Goal: Information Seeking & Learning: Learn about a topic

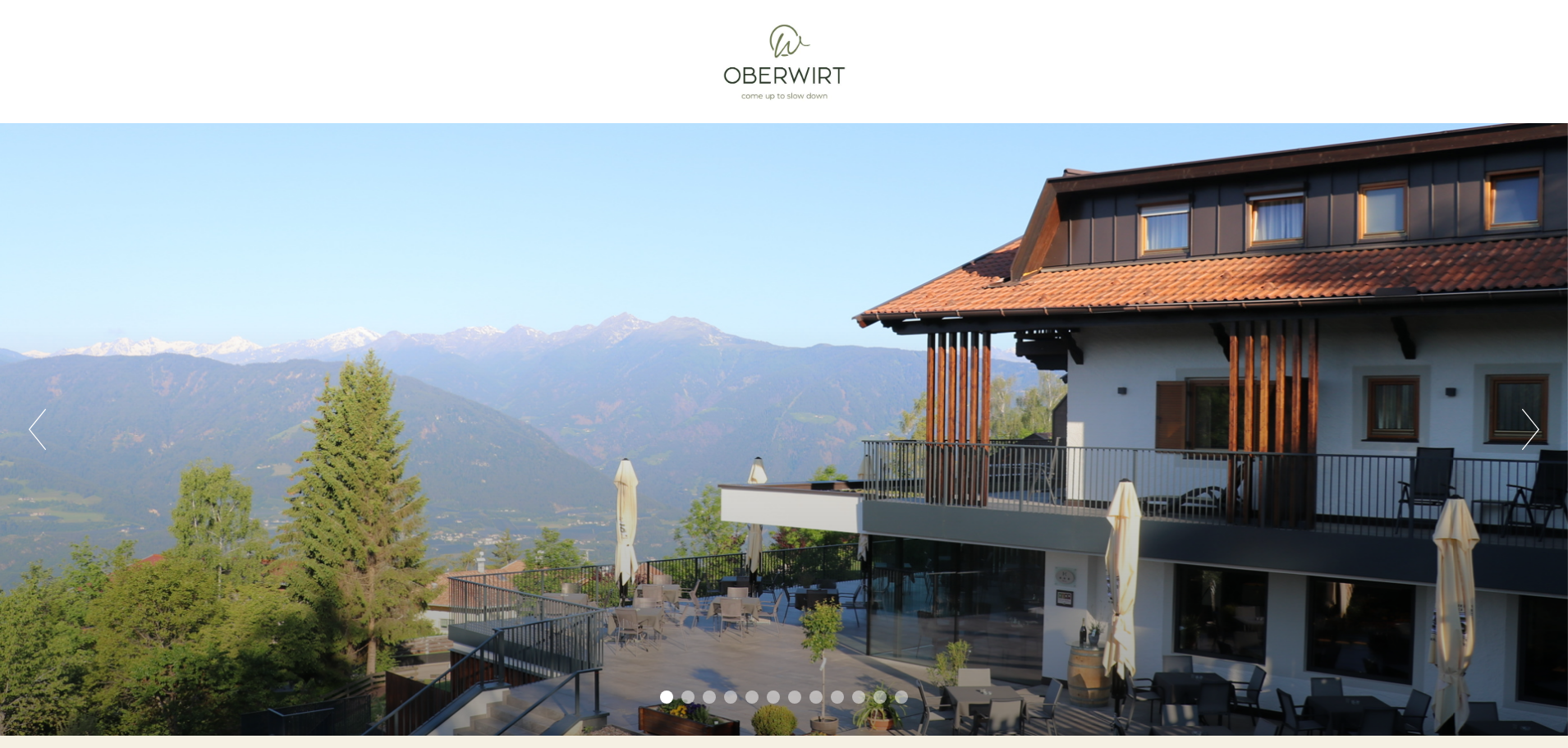
click at [1527, 426] on button "Next" at bounding box center [1530, 429] width 17 height 41
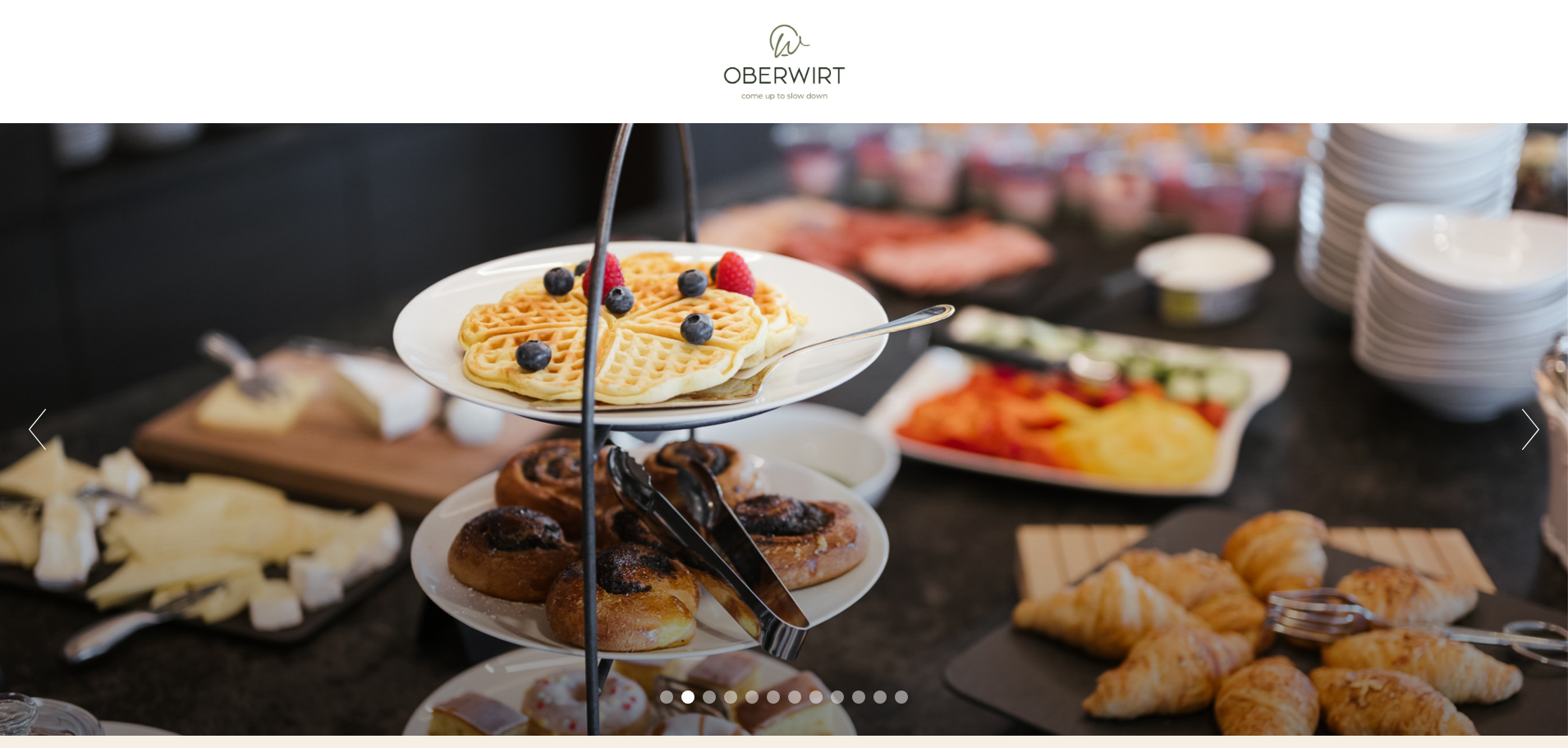
click at [1527, 426] on button "Next" at bounding box center [1530, 429] width 17 height 41
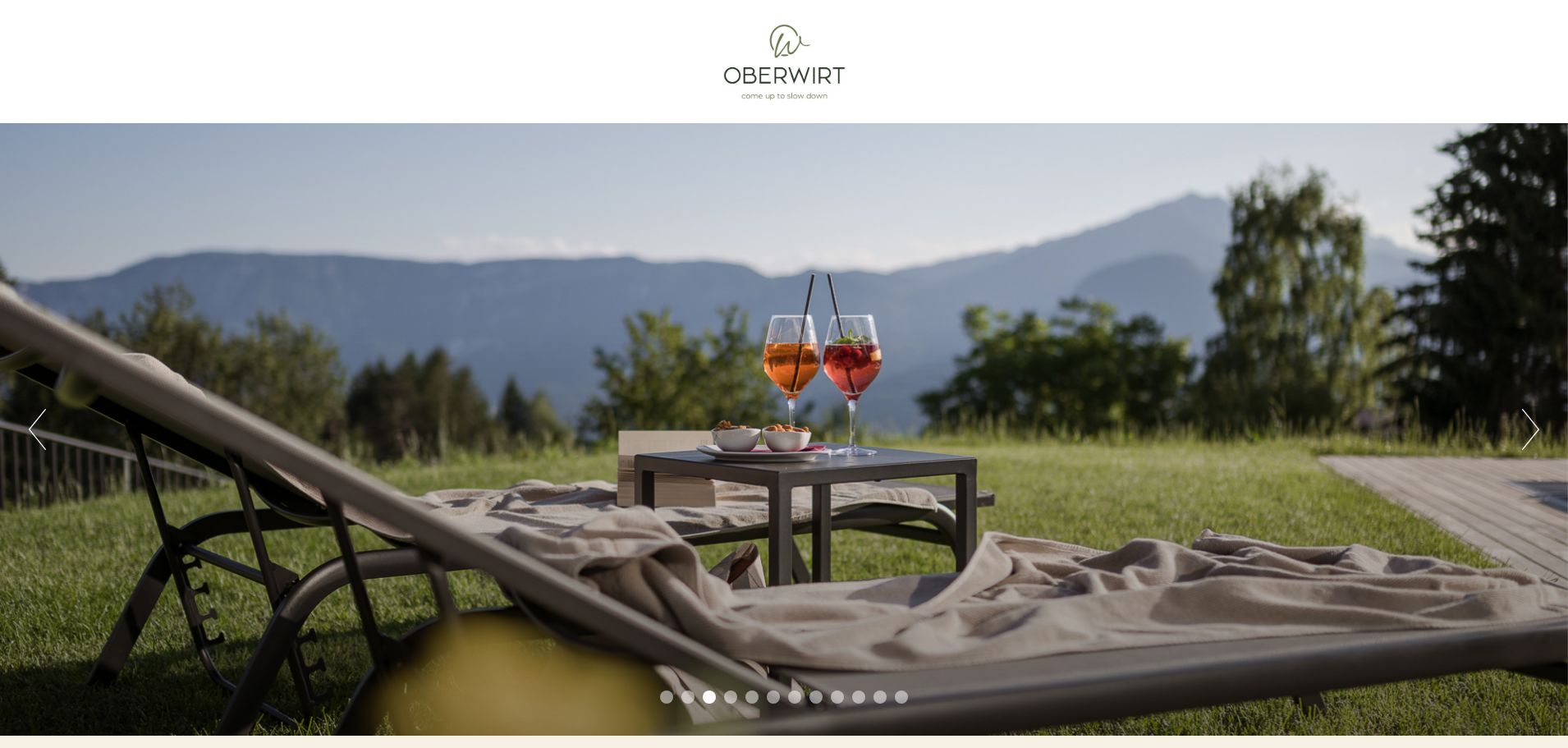
click at [1527, 426] on button "Next" at bounding box center [1530, 429] width 17 height 41
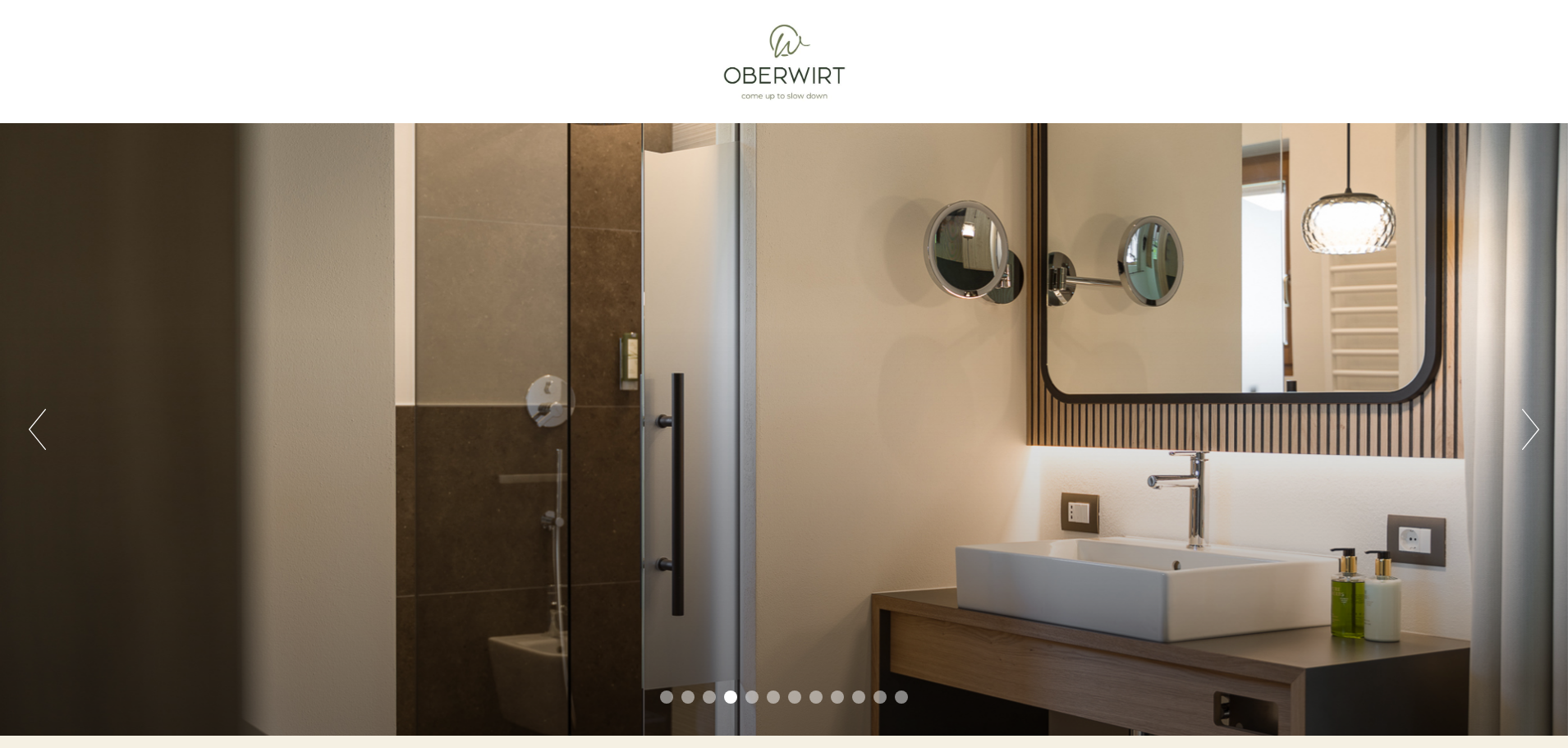
click at [1527, 426] on button "Next" at bounding box center [1530, 429] width 17 height 41
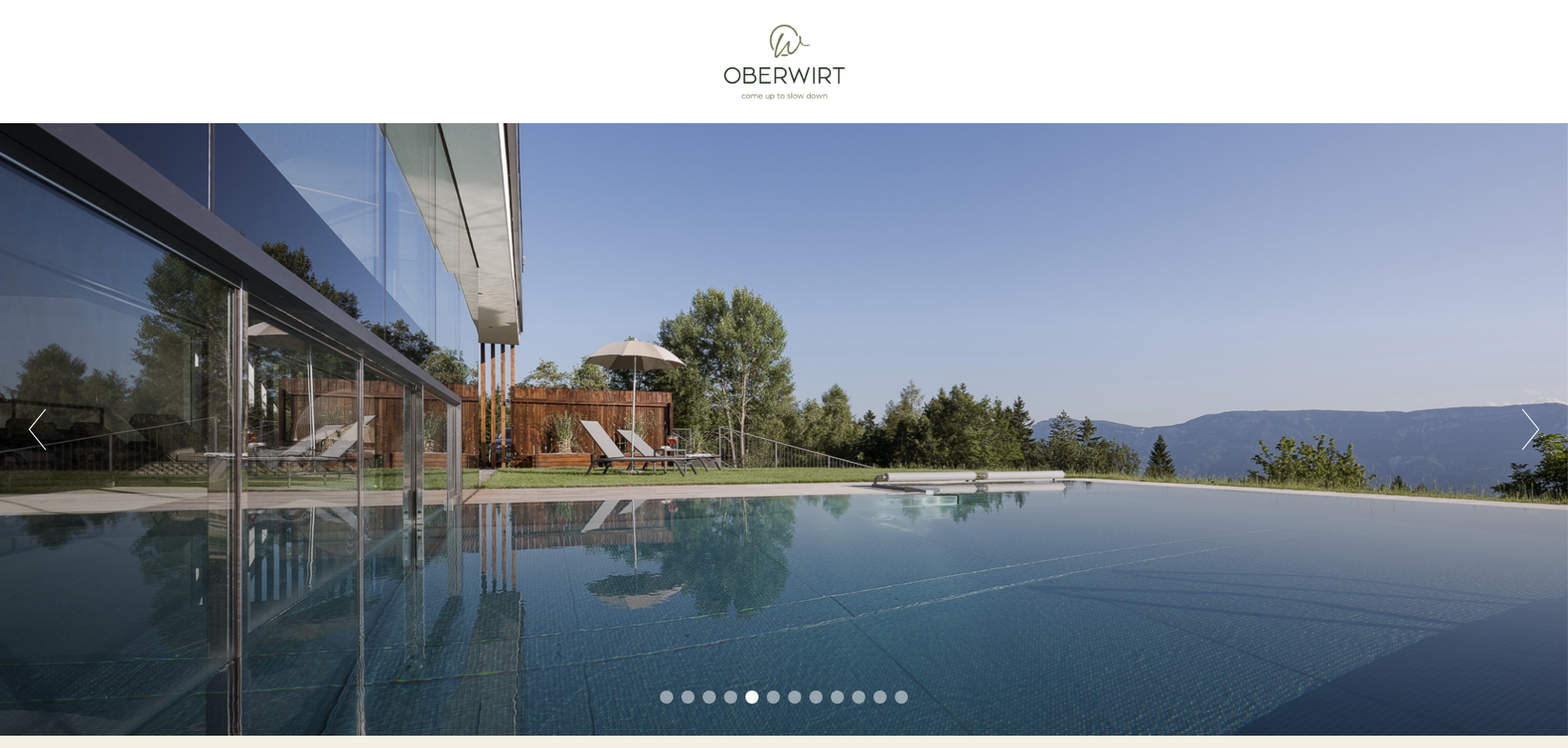
click at [1527, 424] on button "Next" at bounding box center [1530, 429] width 17 height 41
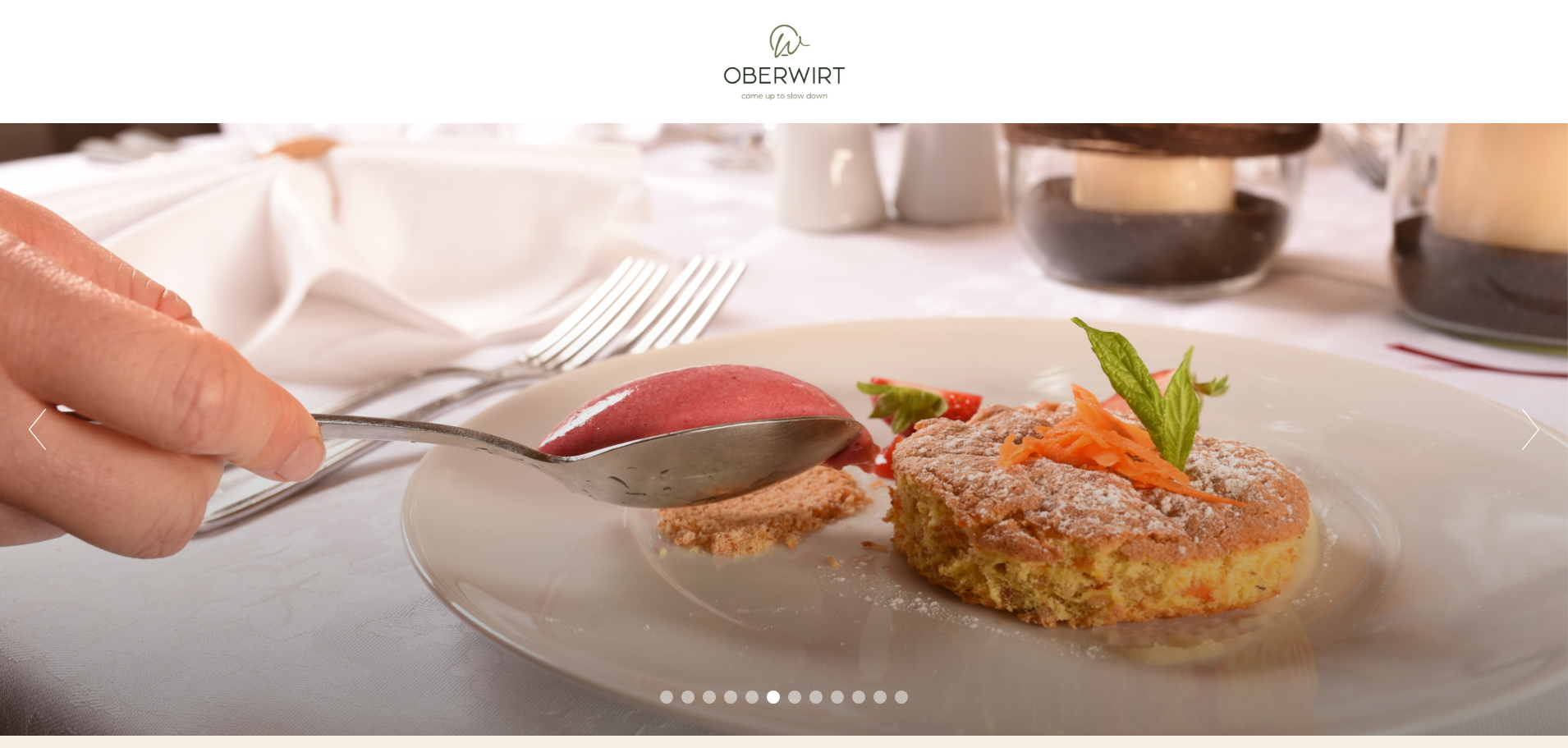
click at [1527, 424] on button "Next" at bounding box center [1530, 429] width 17 height 41
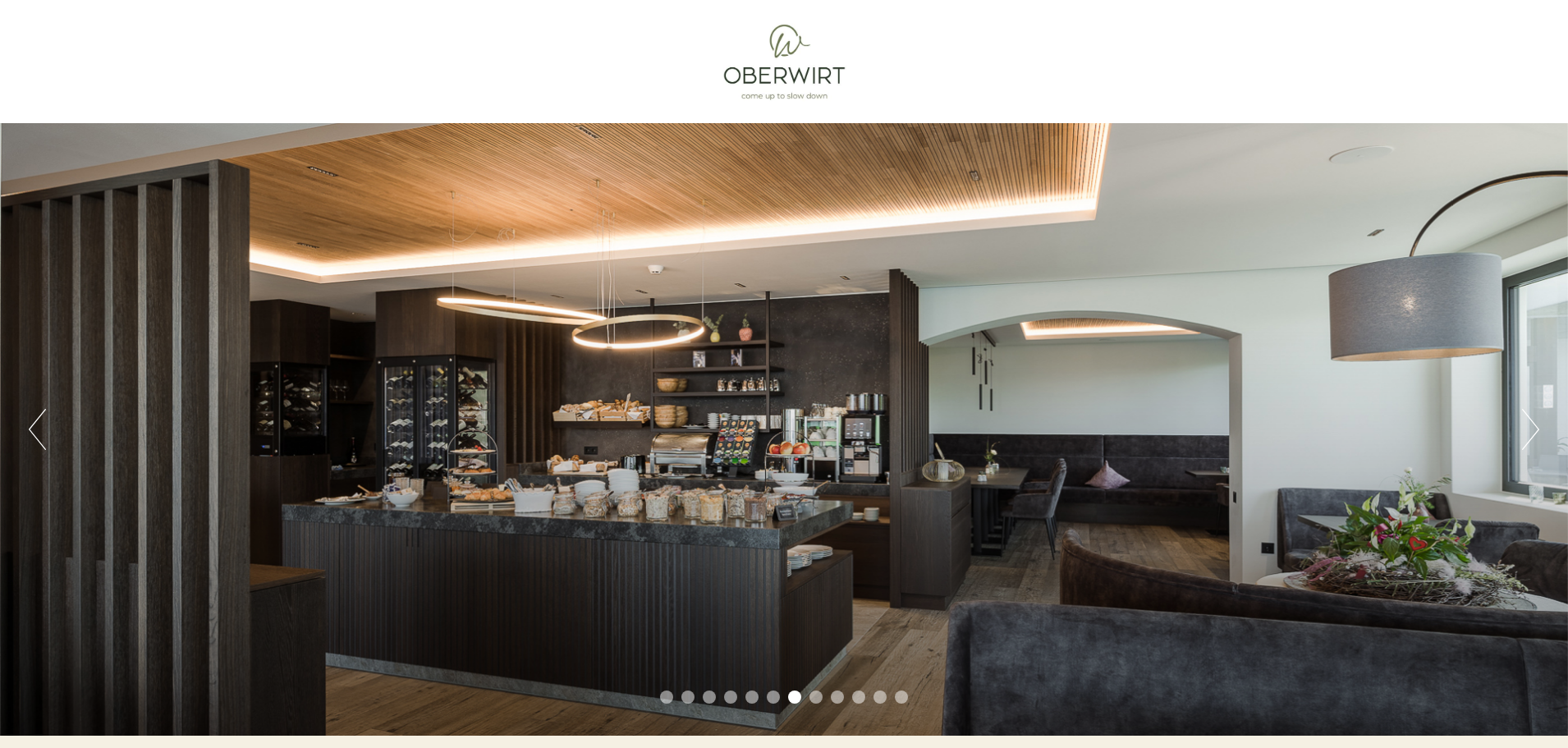
click at [1529, 424] on button "Next" at bounding box center [1530, 429] width 17 height 41
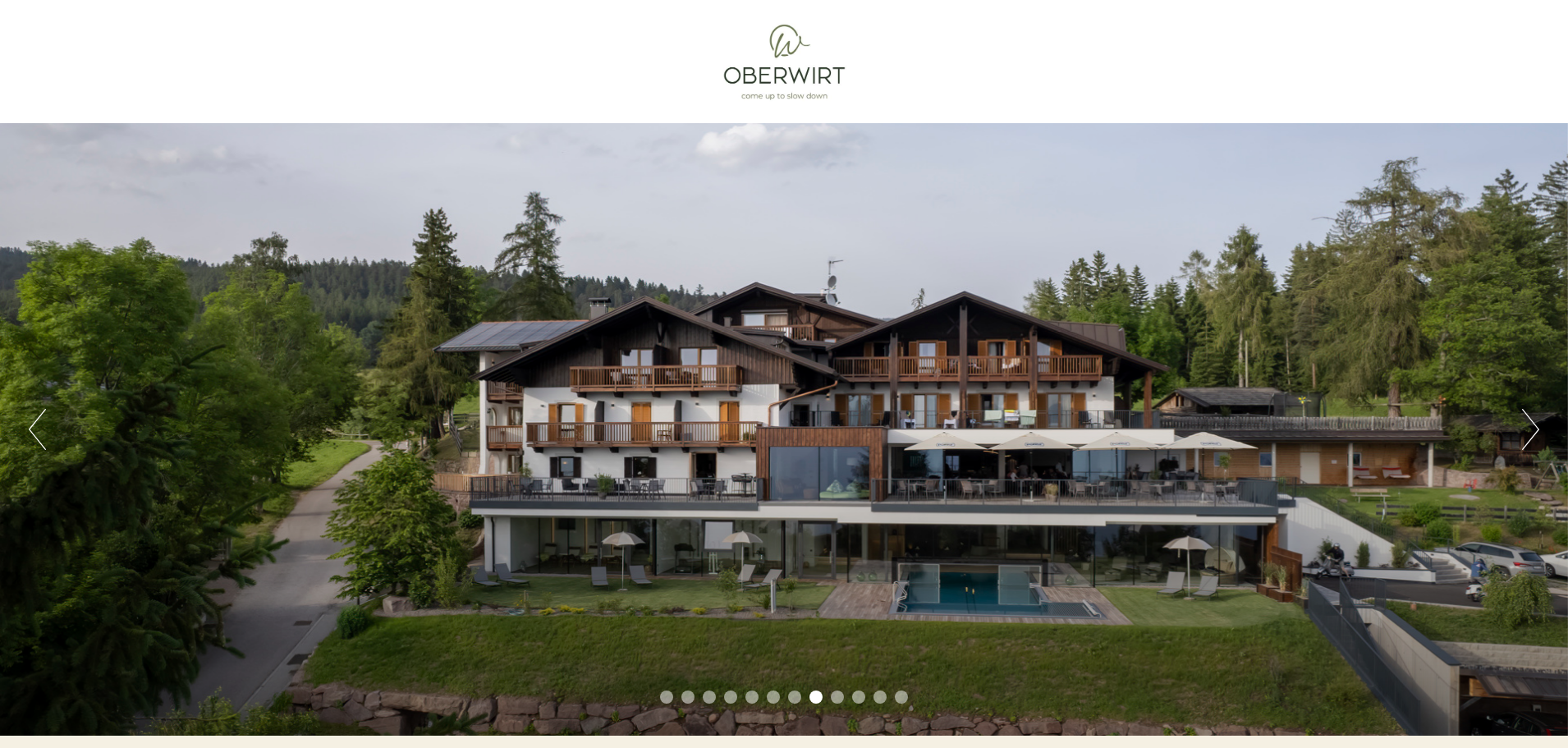
click at [1529, 422] on button "Next" at bounding box center [1530, 429] width 17 height 41
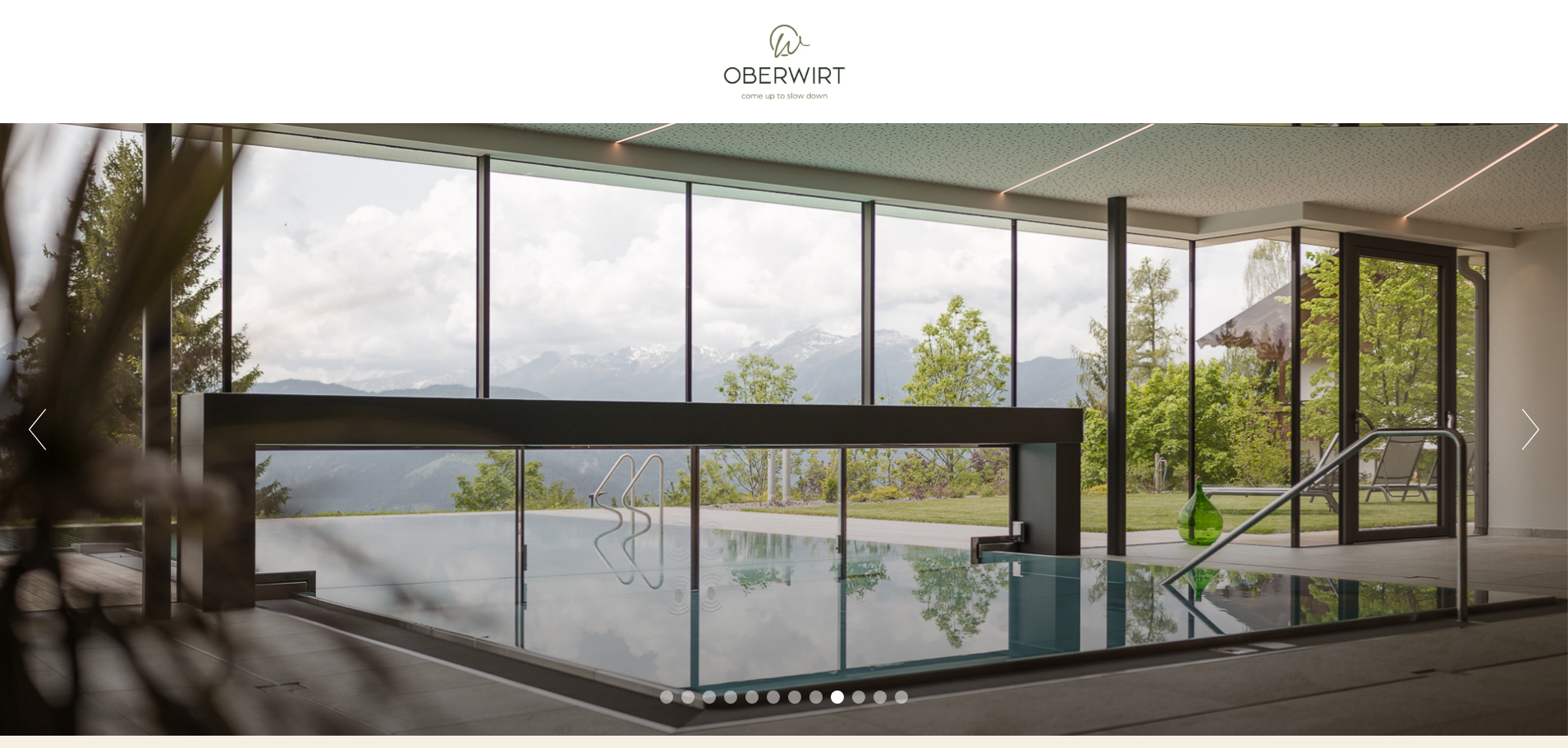
click at [1529, 422] on button "Next" at bounding box center [1530, 429] width 17 height 41
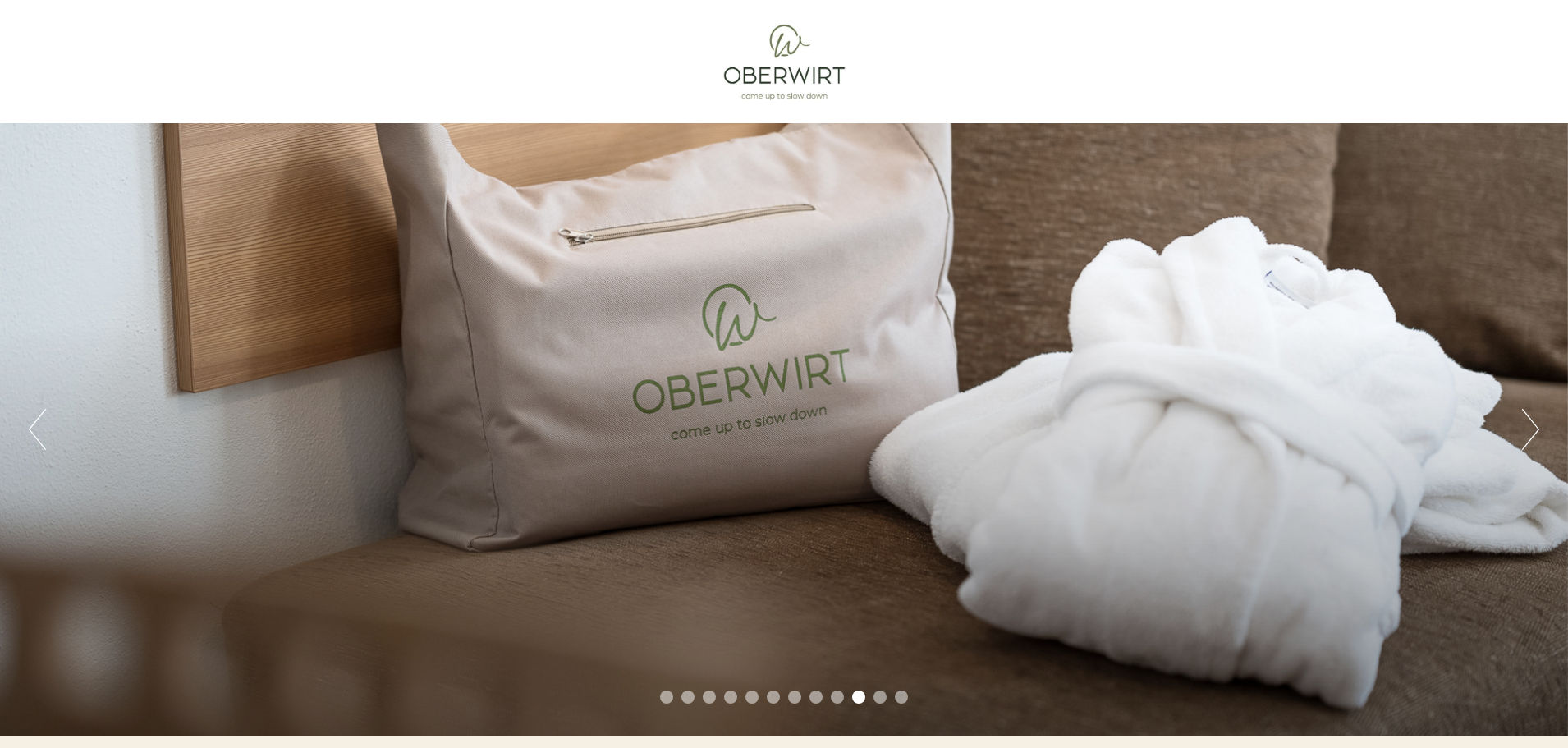
click at [1529, 422] on button "Next" at bounding box center [1530, 429] width 17 height 41
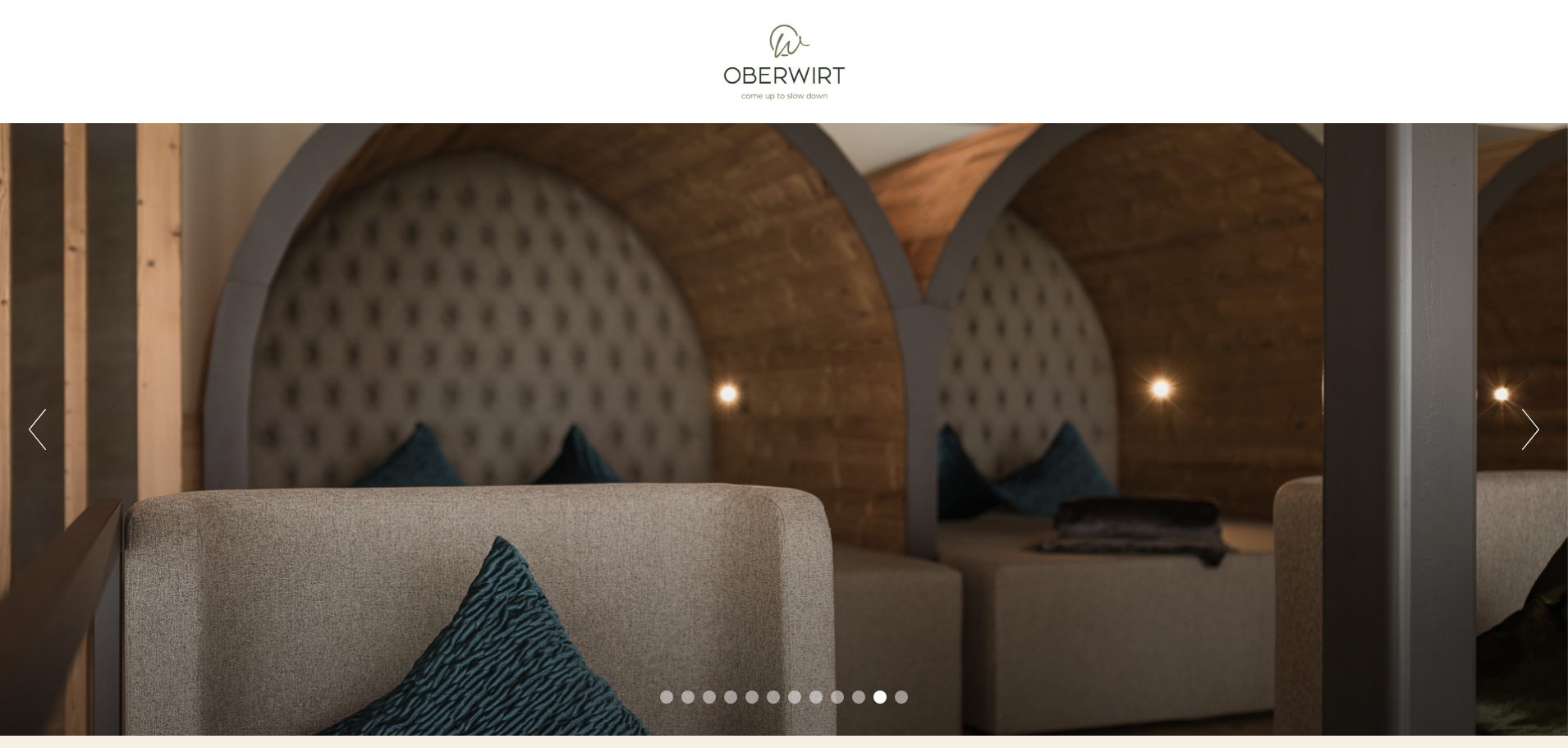
click at [1529, 422] on button "Next" at bounding box center [1530, 429] width 17 height 41
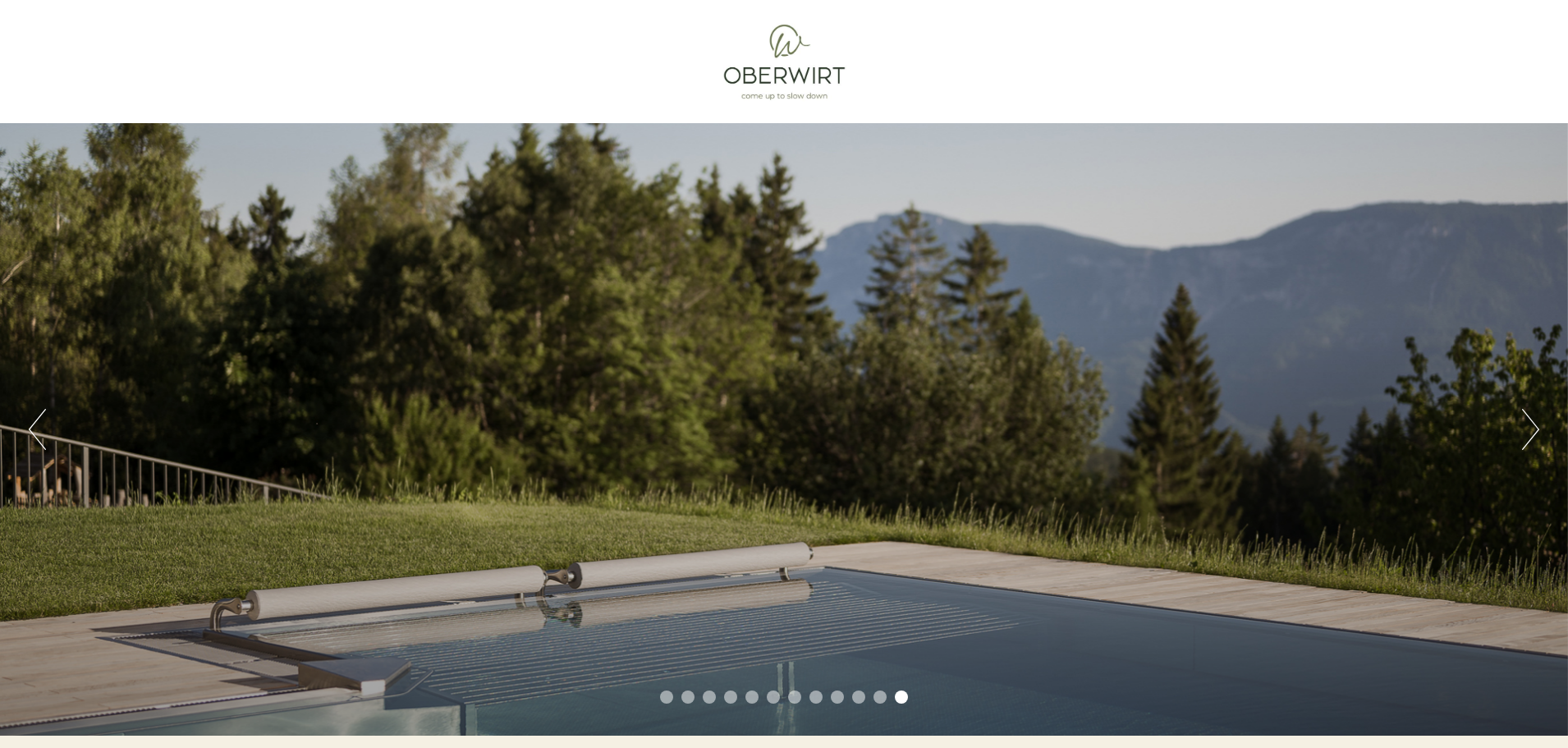
click at [1529, 422] on button "Next" at bounding box center [1530, 429] width 17 height 41
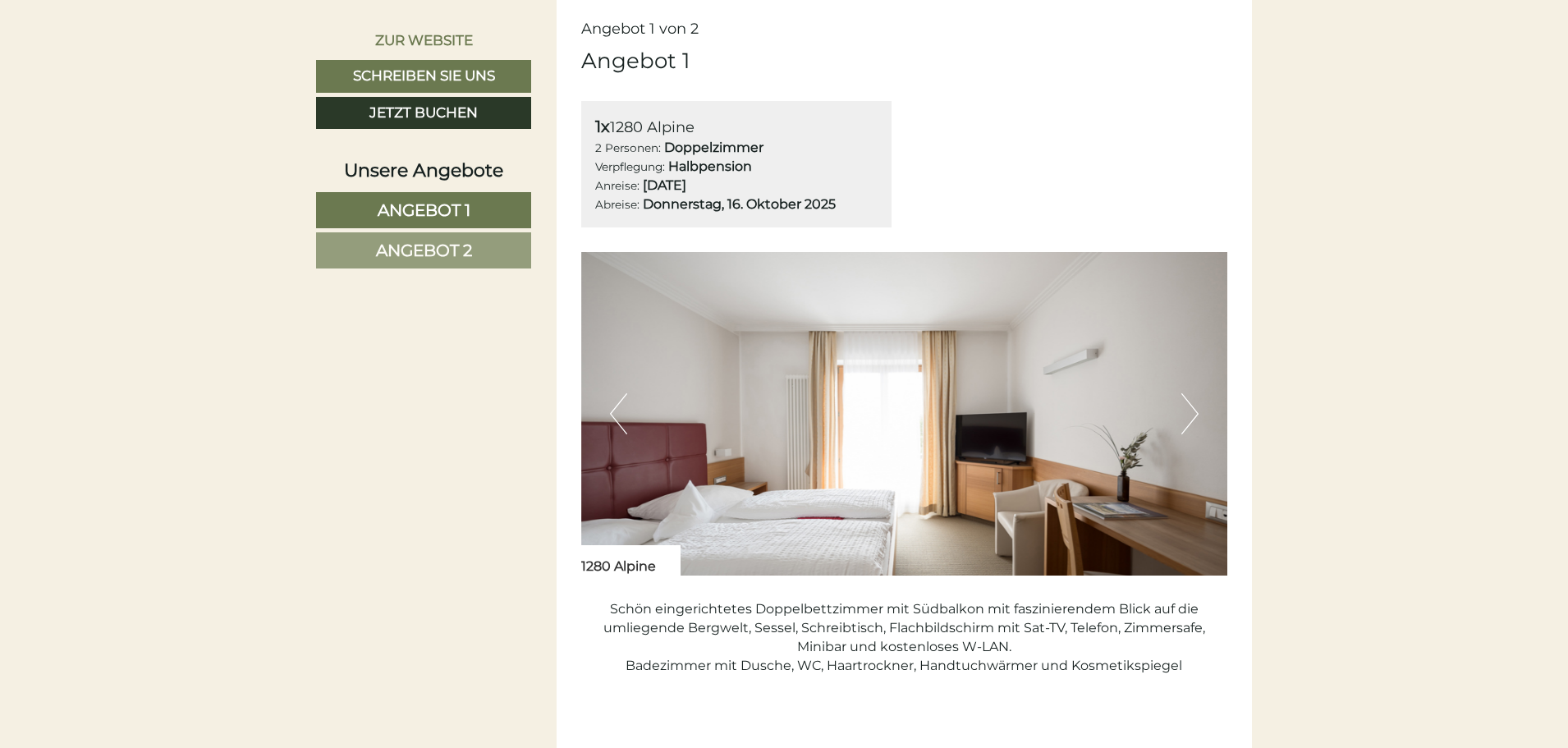
scroll to position [1067, 0]
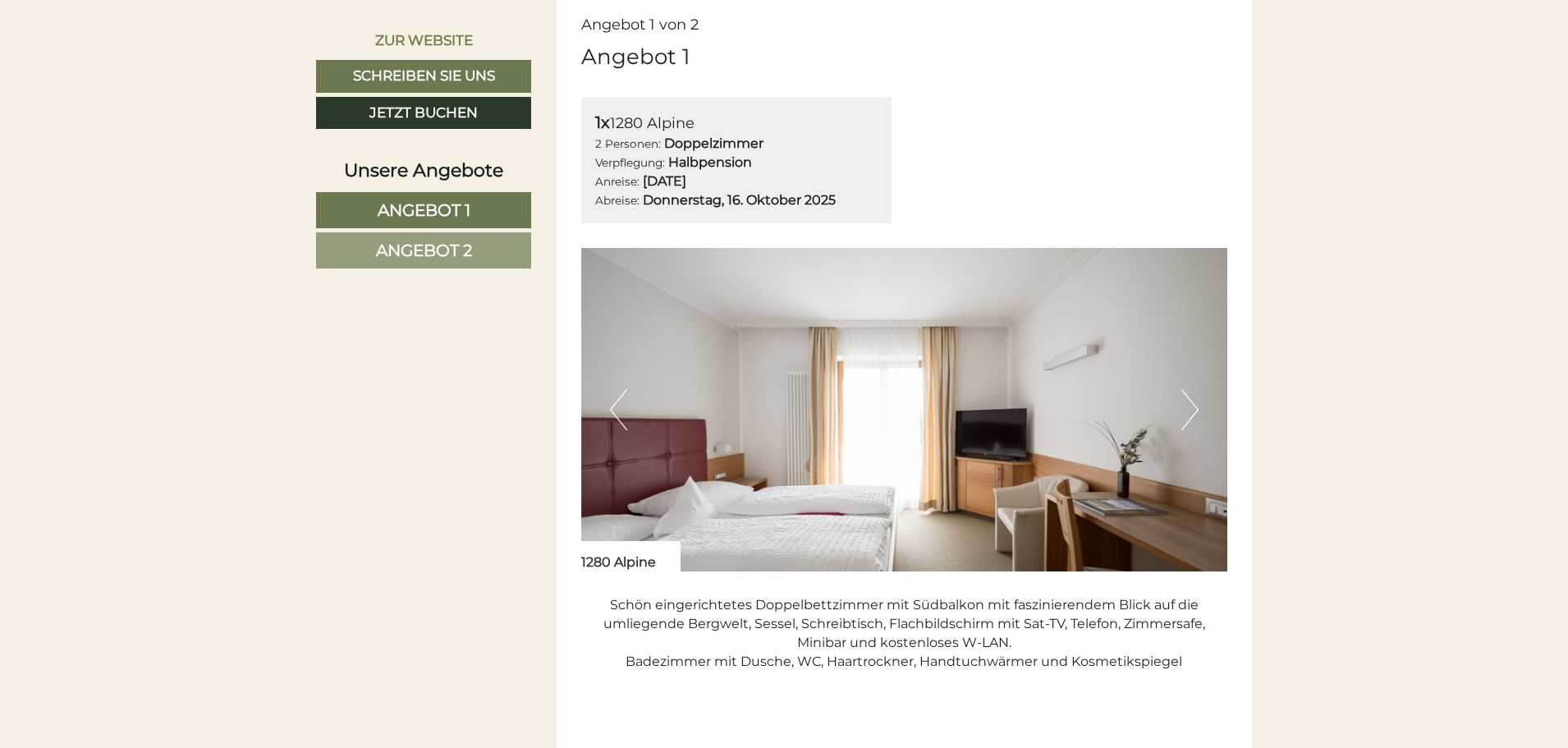
click at [1193, 407] on button "Next" at bounding box center [1189, 409] width 17 height 41
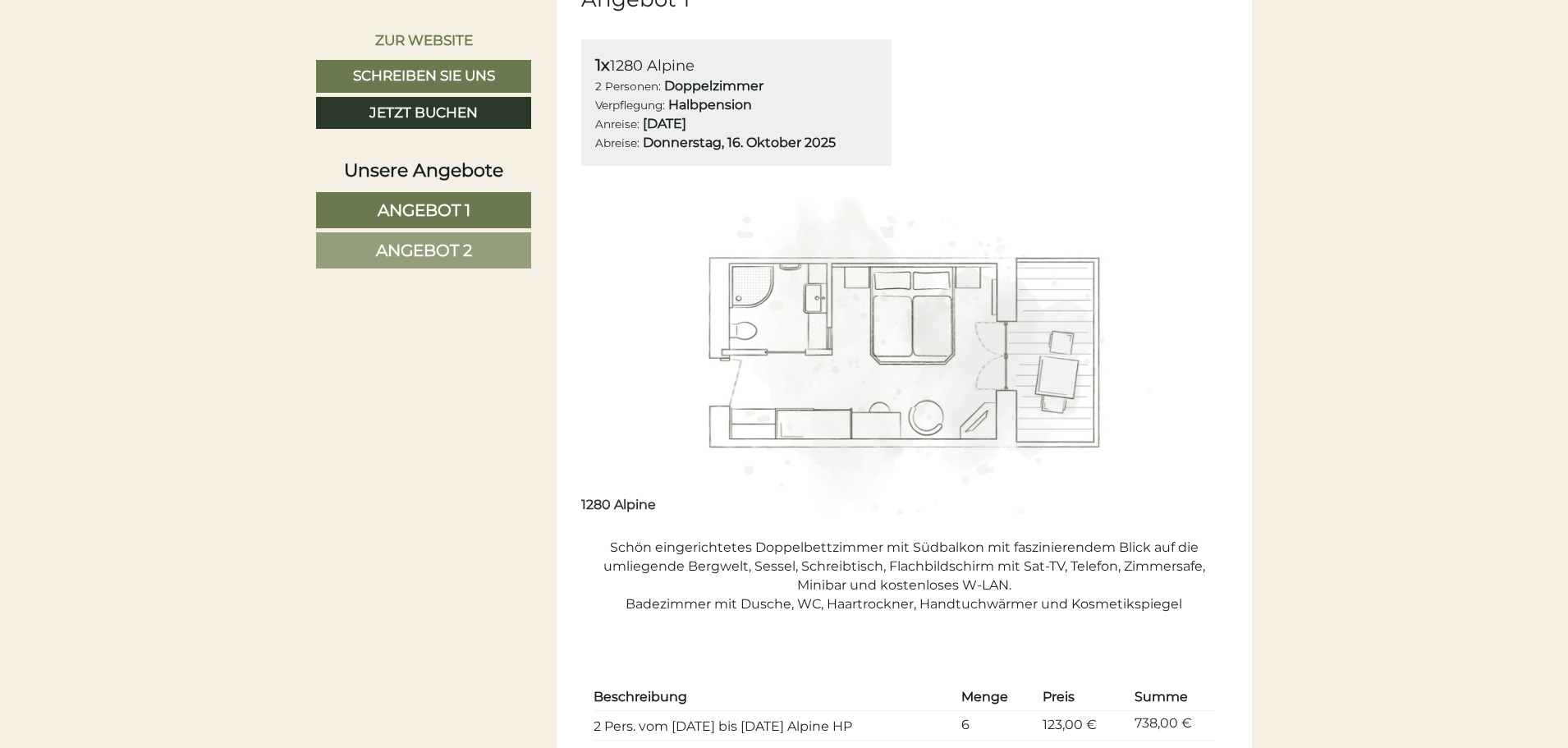
scroll to position [1314, 0]
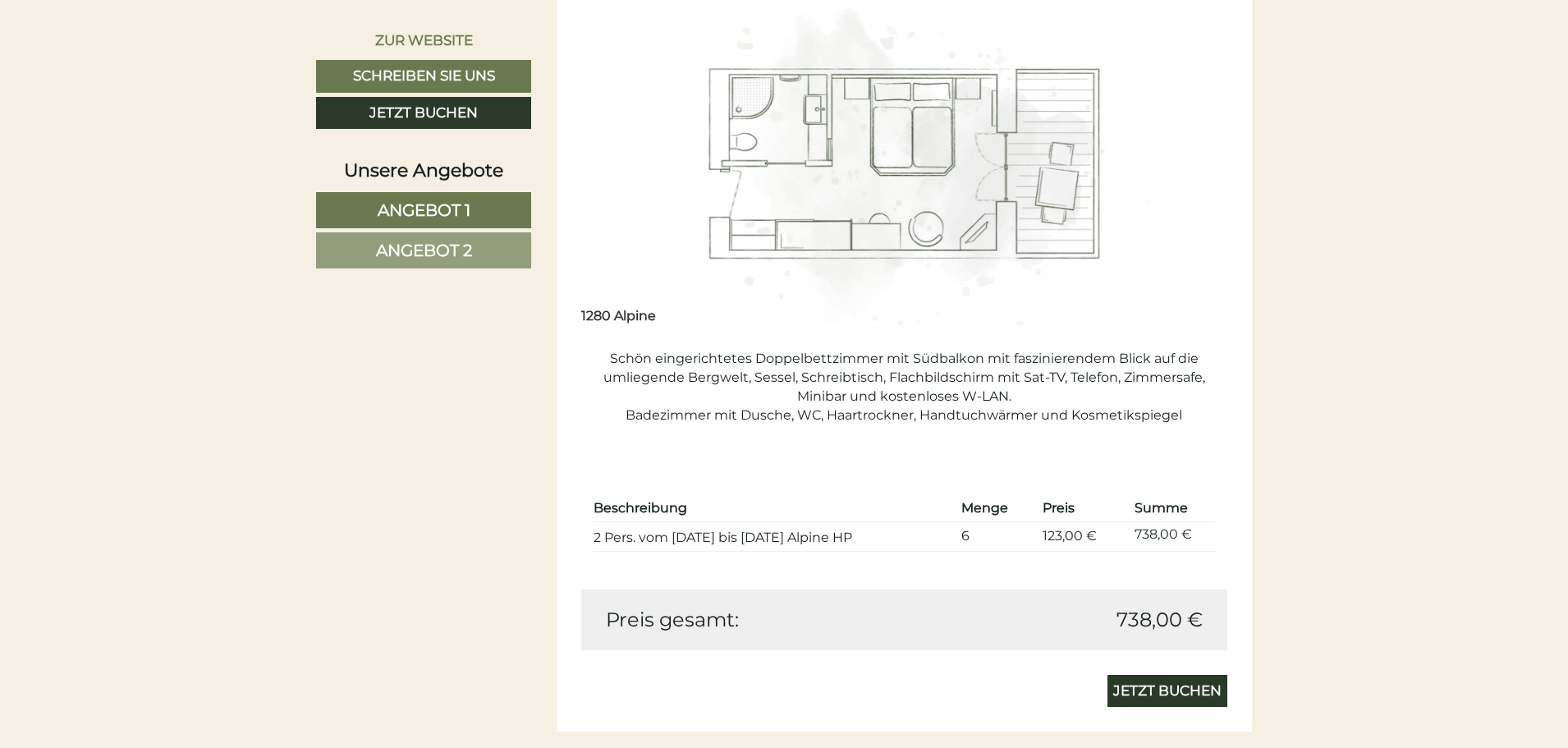
click at [474, 246] on link "Angebot 2" at bounding box center [423, 250] width 215 height 36
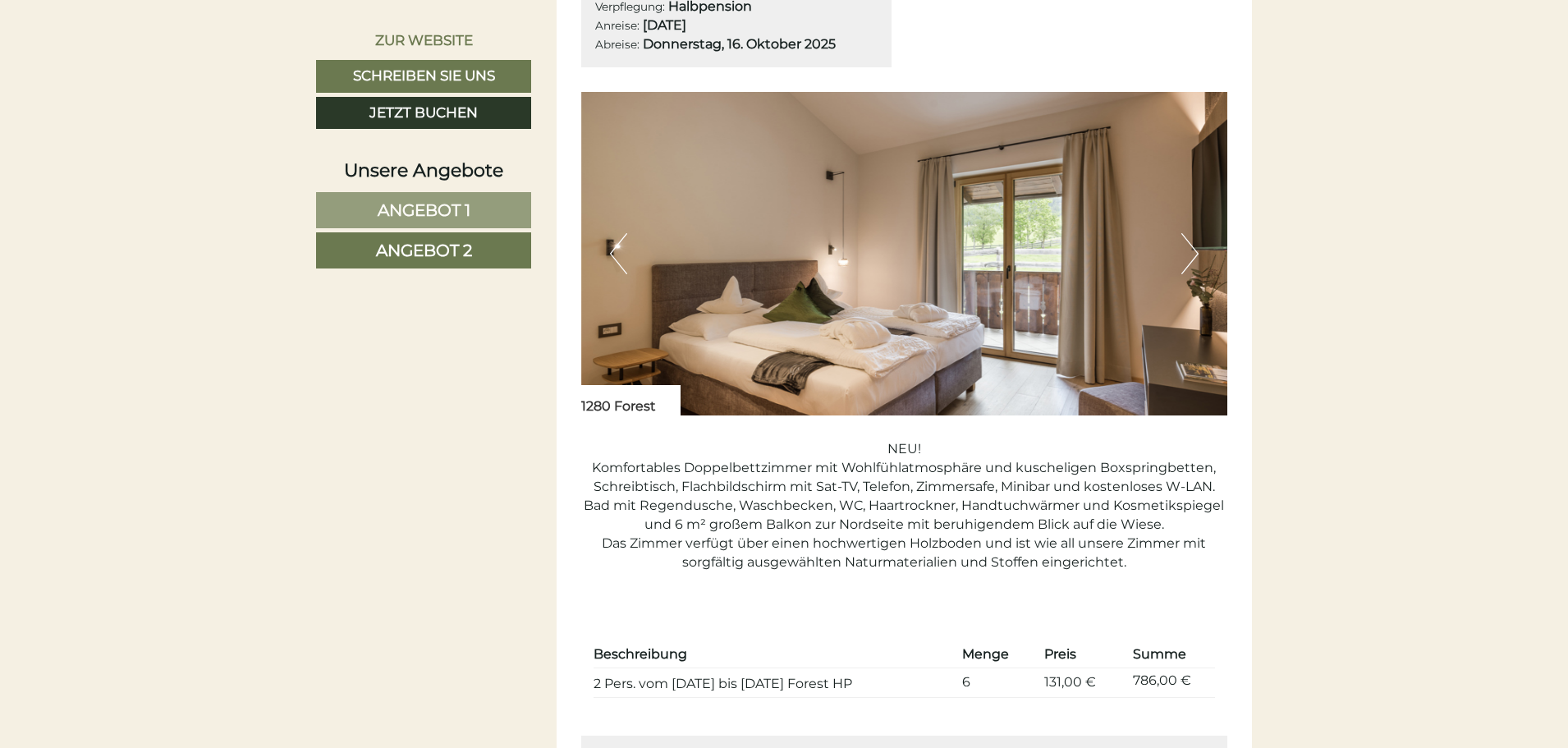
scroll to position [1222, 0]
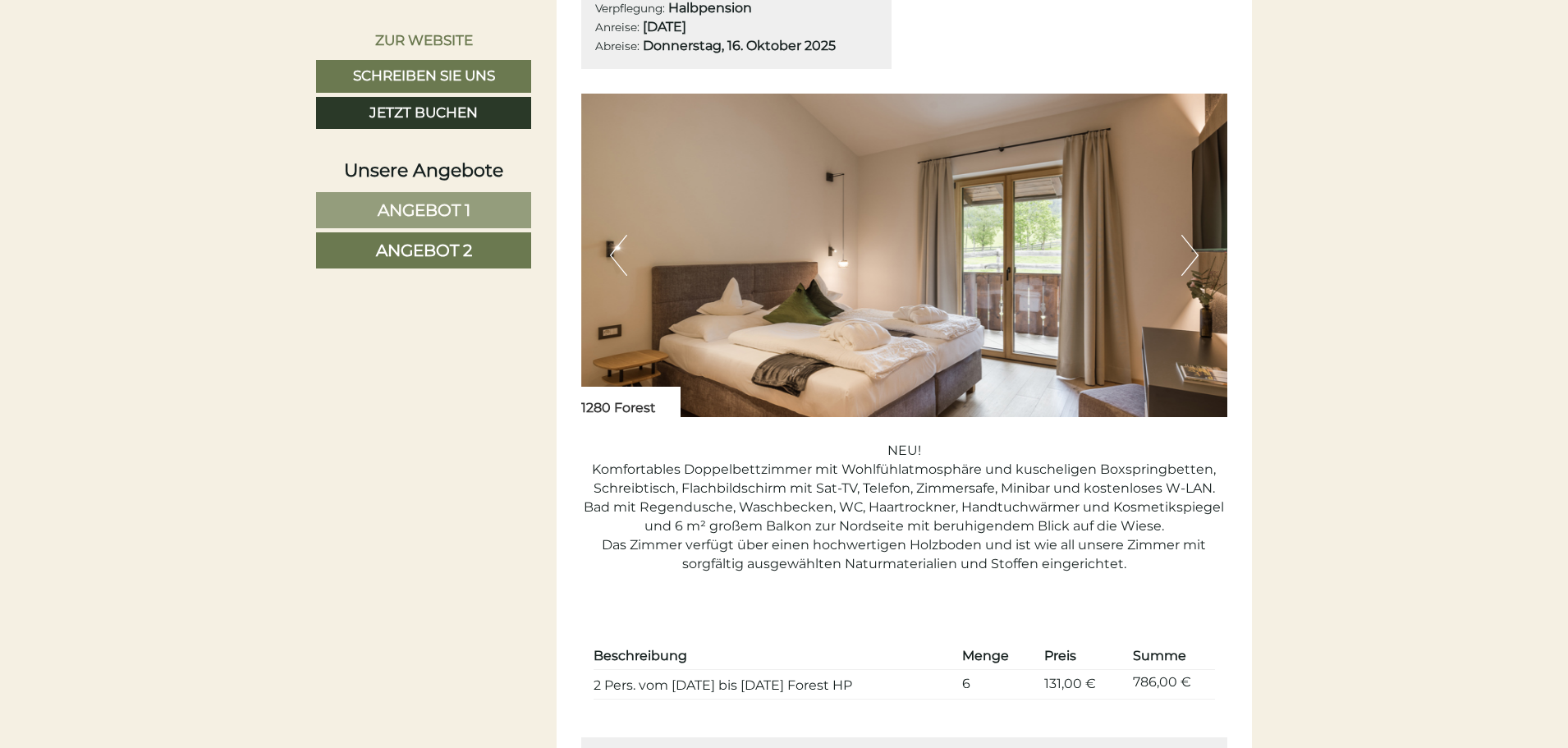
click at [1198, 257] on button "Next" at bounding box center [1189, 255] width 17 height 41
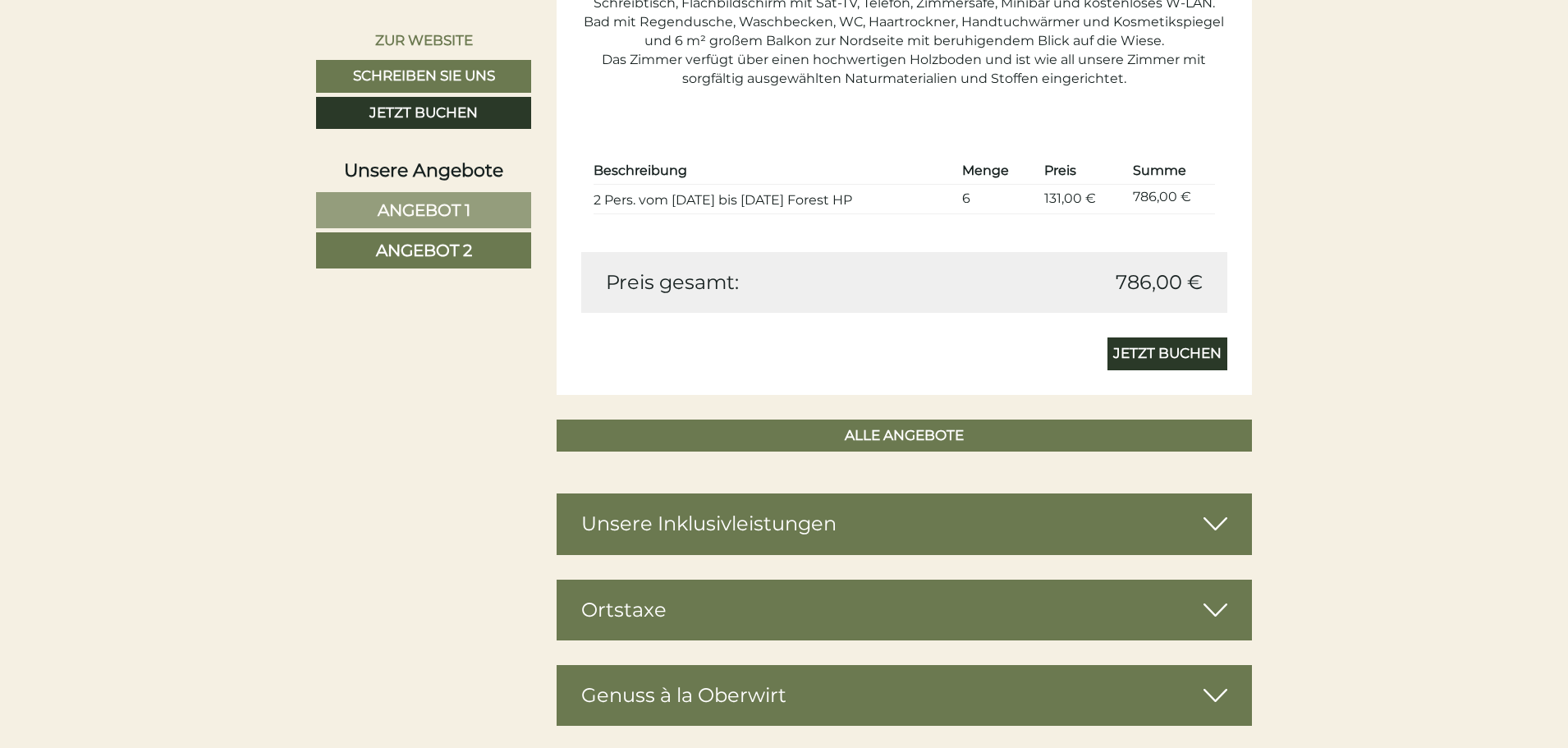
scroll to position [1714, 0]
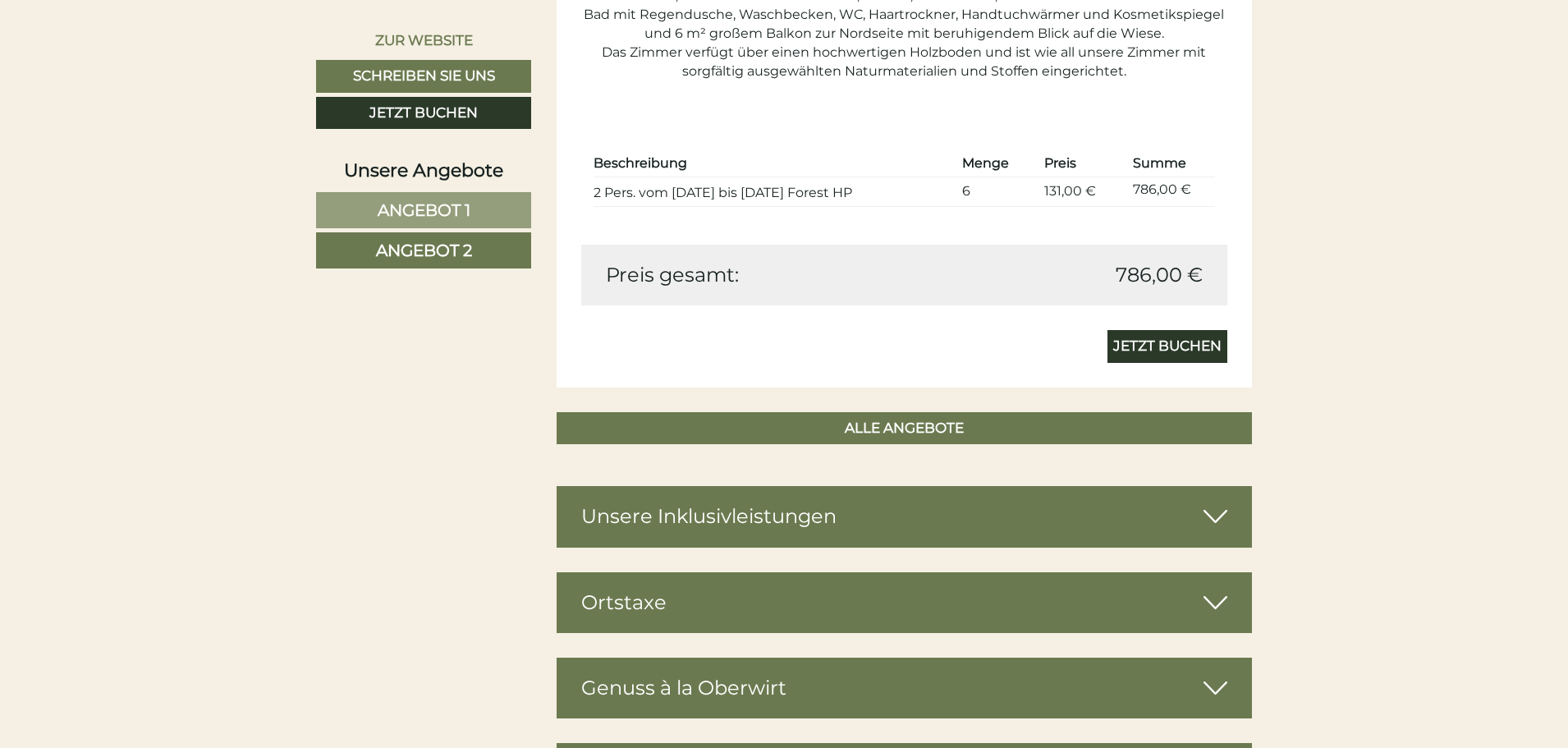
click at [1207, 516] on icon at bounding box center [1216, 516] width 24 height 28
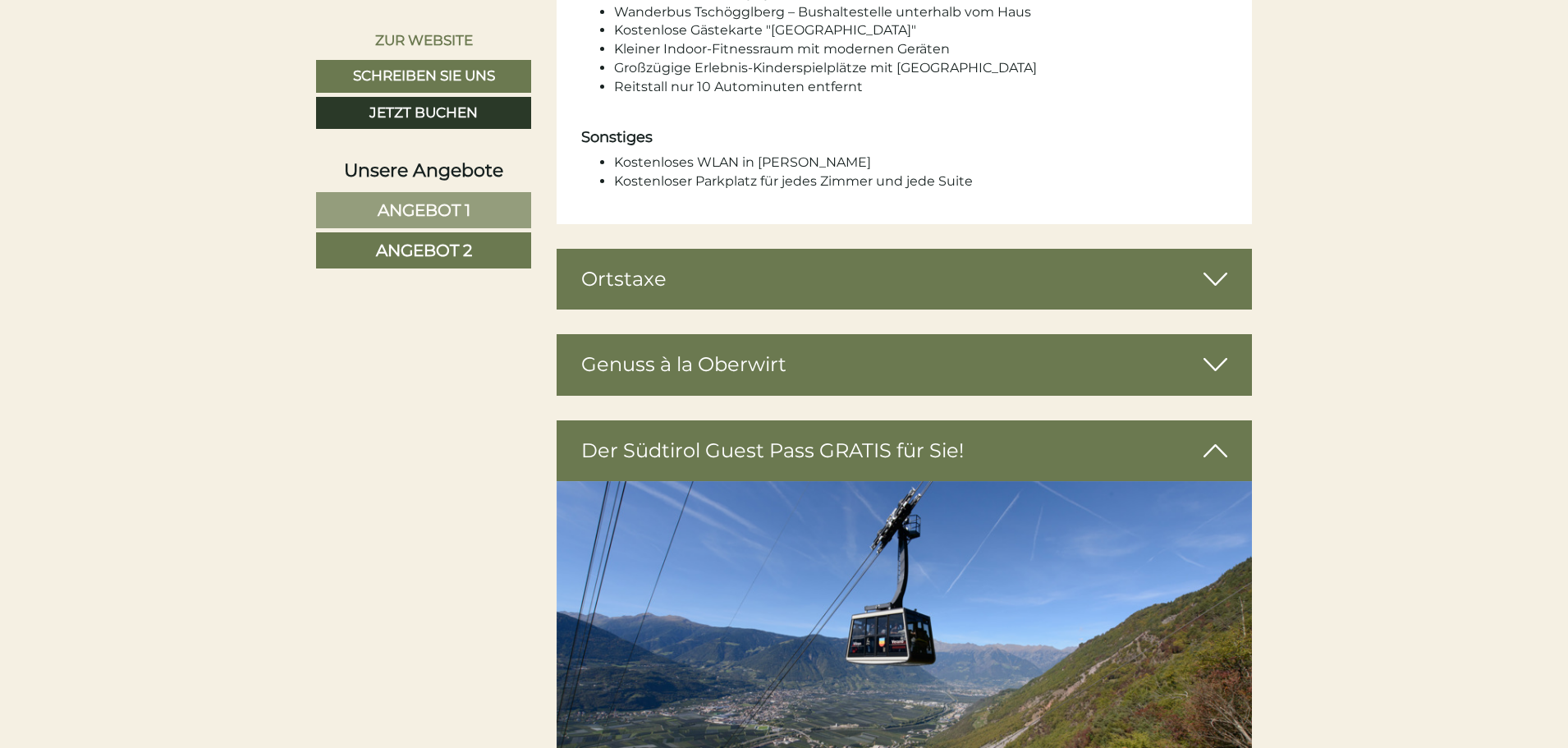
scroll to position [3438, 0]
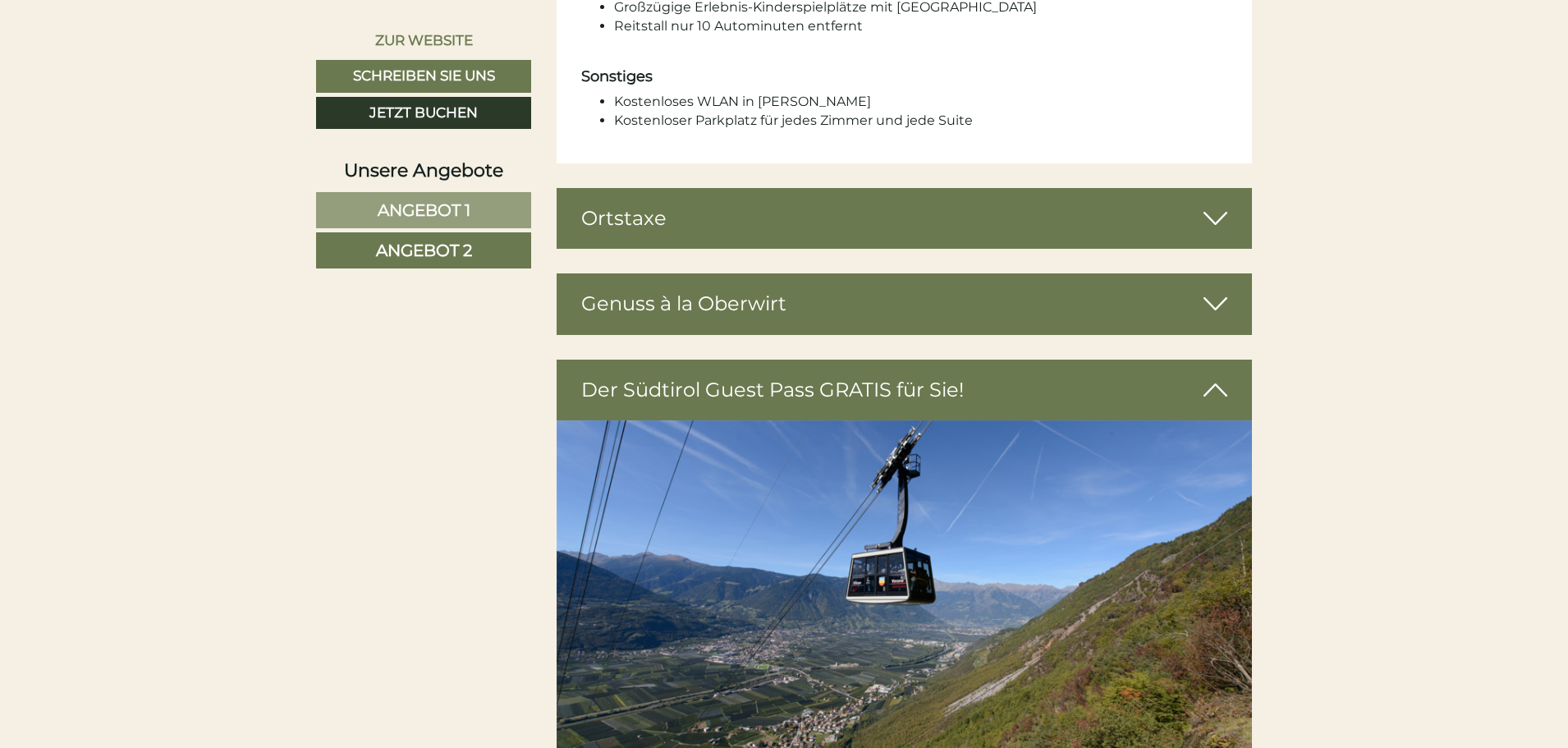
click at [1024, 277] on div "Genuss à la Oberwirt" at bounding box center [905, 303] width 697 height 60
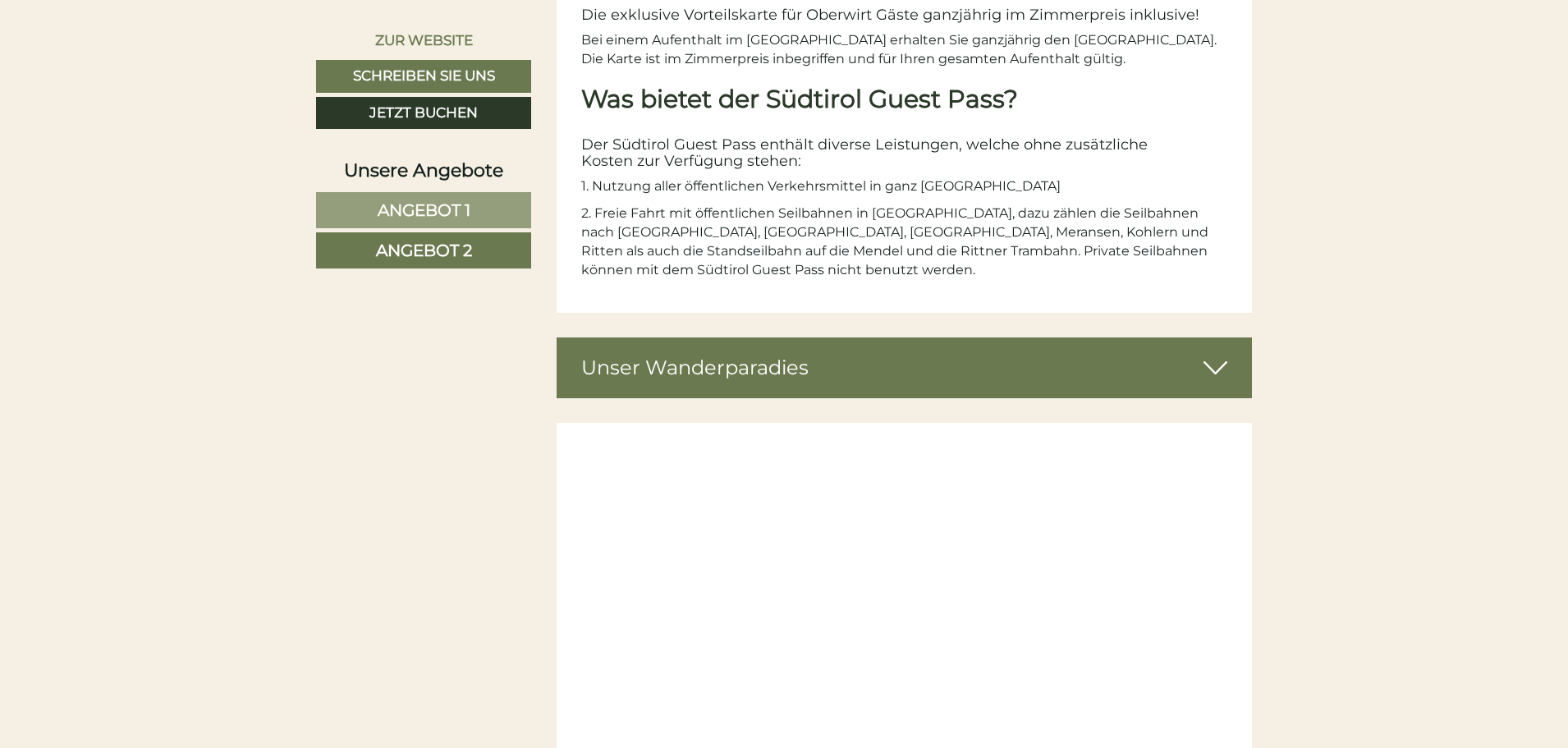
scroll to position [4997, 0]
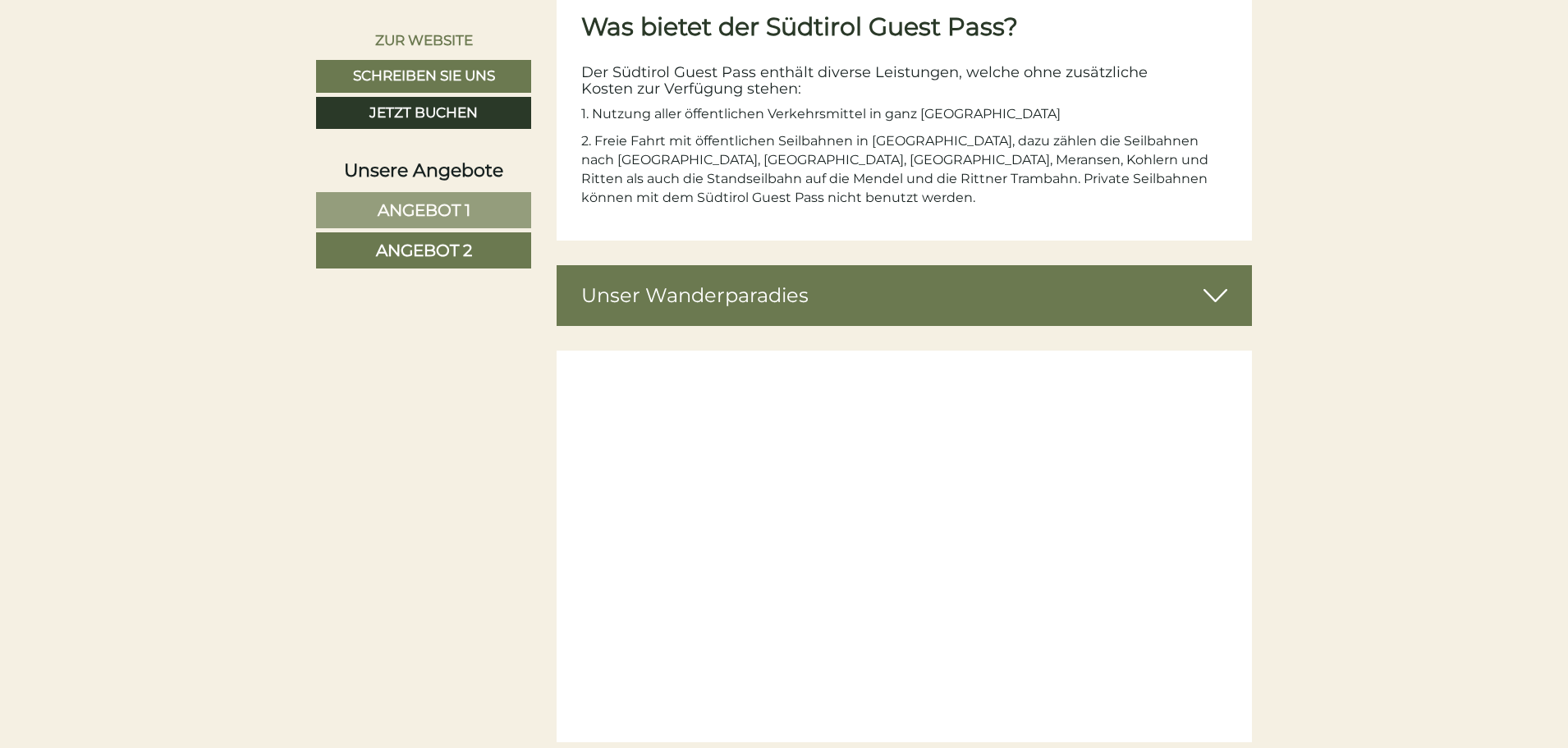
click at [1212, 281] on icon at bounding box center [1216, 295] width 24 height 28
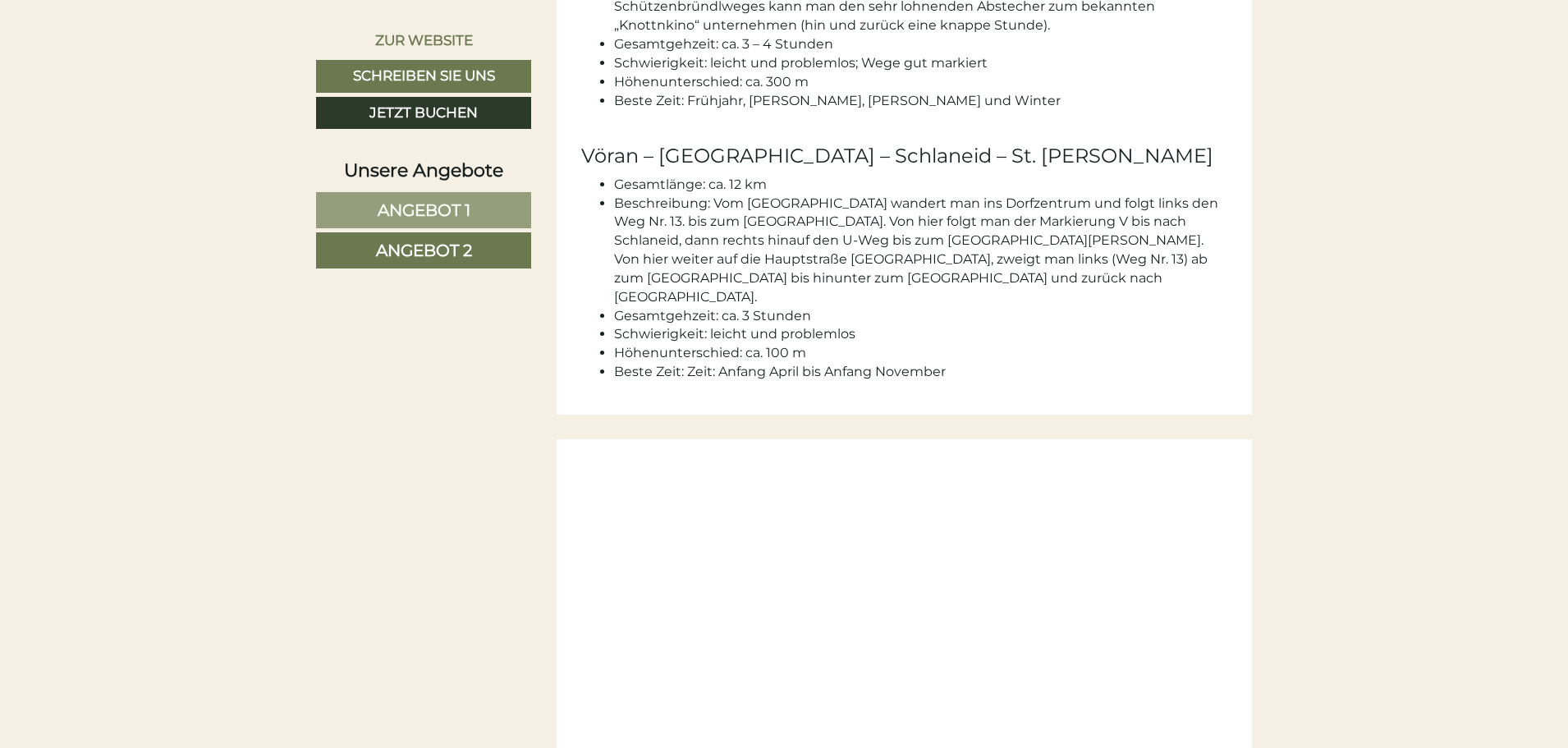
scroll to position [6639, 0]
